Goal: Transaction & Acquisition: Download file/media

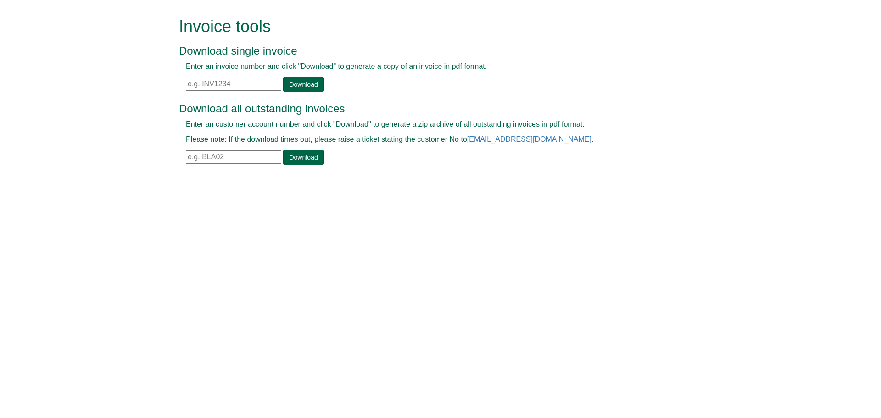
click at [252, 81] on input "text" at bounding box center [233, 84] width 95 height 13
paste input "INV1409979"
type input "INV1409979"
click at [300, 85] on link "Download" at bounding box center [303, 85] width 40 height 16
click at [291, 78] on link "Download" at bounding box center [303, 85] width 40 height 16
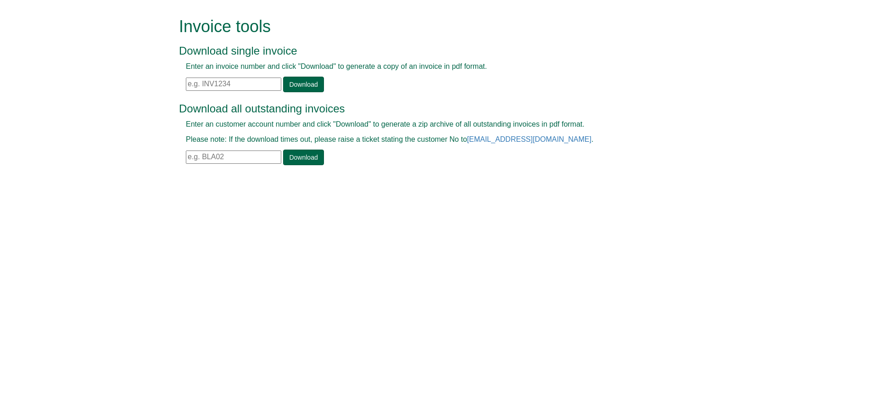
click at [217, 86] on input "text" at bounding box center [233, 84] width 95 height 13
paste input "INV1410007"
type input "INV1410007"
click at [286, 89] on link "Download" at bounding box center [303, 85] width 40 height 16
